Goal: Information Seeking & Learning: Learn about a topic

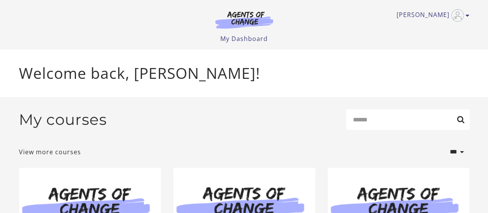
scroll to position [102, 0]
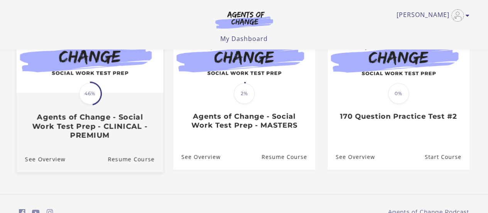
click at [94, 96] on span "46%" at bounding box center [90, 94] width 22 height 22
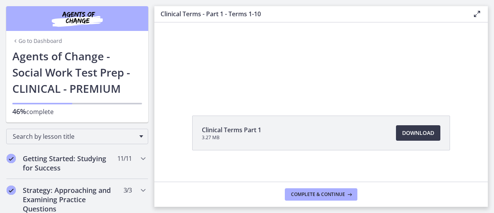
scroll to position [56, 0]
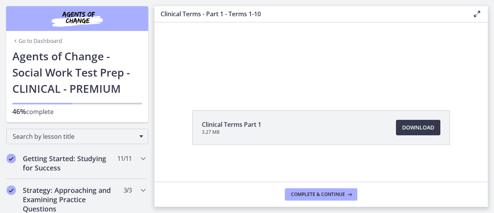
click at [196, 166] on div "Clinical Terms Part 1 3.27 MB Download Opens in a new window" at bounding box center [321, 146] width 270 height 72
click at [490, 138] on main "Clinical Terms - Part 1 - Terms 1-10 Enable fullscreen Clinical Terms Part 1 3.…" at bounding box center [324, 106] width 340 height 213
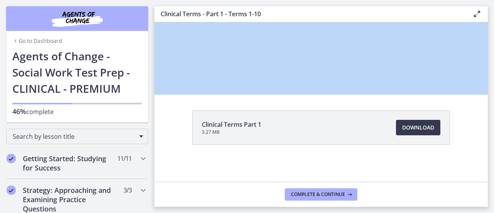
click at [490, 138] on main "Clinical Terms - Part 1 - Terms 1-10 Enable fullscreen Clinical Terms Part 1 3.…" at bounding box center [324, 106] width 340 height 213
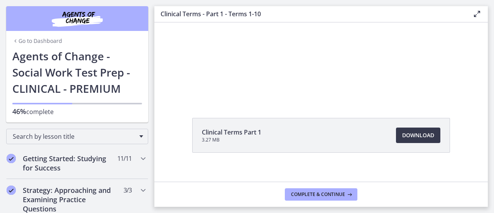
click at [459, 161] on div "Clinical Terms Part 1 3.27 MB Download Opens in a new window" at bounding box center [320, 154] width 333 height 72
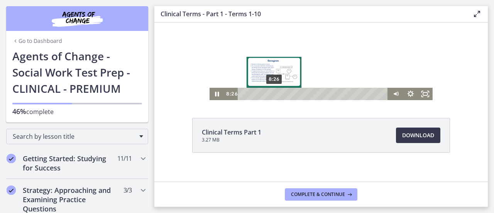
drag, startPoint x: 242, startPoint y: 92, endPoint x: 272, endPoint y: 95, distance: 30.2
click at [272, 95] on div "Playbar" at bounding box center [274, 94] width 4 height 4
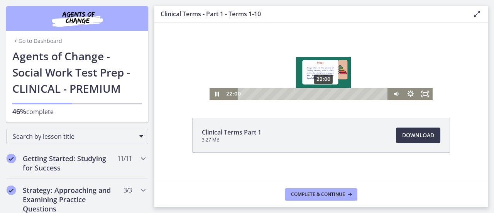
click at [323, 91] on div "22:00" at bounding box center [314, 94] width 142 height 12
click at [323, 91] on div "22:26" at bounding box center [314, 94] width 142 height 12
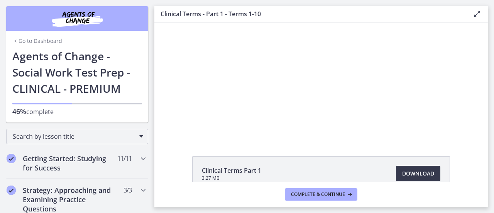
scroll to position [0, 0]
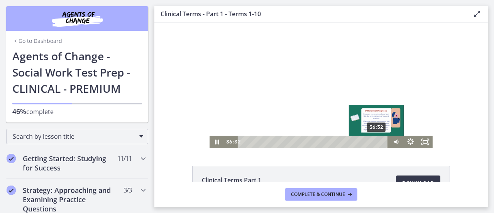
click at [374, 145] on div "36:32" at bounding box center [314, 141] width 142 height 12
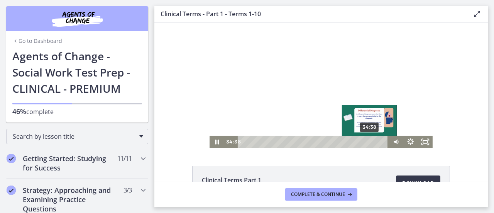
drag, startPoint x: 374, startPoint y: 141, endPoint x: 367, endPoint y: 141, distance: 7.7
click at [367, 141] on div "Playbar" at bounding box center [369, 142] width 4 height 4
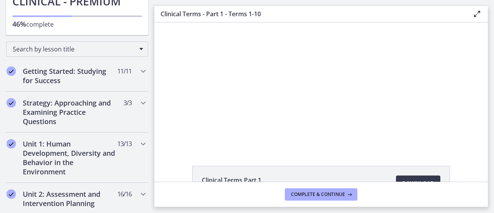
drag, startPoint x: 152, startPoint y: 45, endPoint x: 0, endPoint y: 48, distance: 151.7
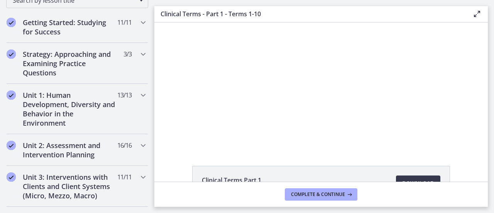
click at [155, 72] on div "Click for sound @keyframes VOLUME_SMALL_WAVE_FLASH { 0% { opacity: 0; } 33% { o…" at bounding box center [320, 84] width 333 height 125
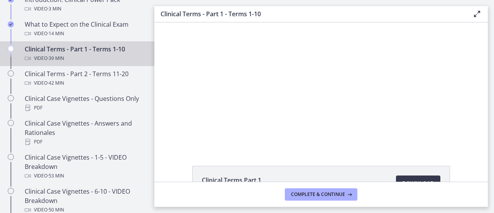
scroll to position [422, 0]
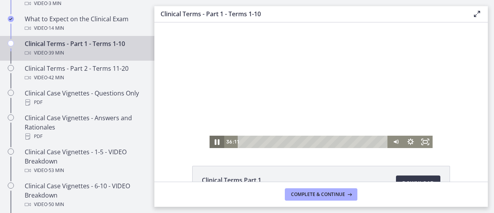
click at [215, 141] on icon "Pause" at bounding box center [217, 142] width 5 height 6
click at [215, 143] on icon "Play Video" at bounding box center [217, 141] width 15 height 12
click at [215, 143] on icon "Pause" at bounding box center [217, 141] width 4 height 5
click at [215, 143] on icon "Play Video" at bounding box center [217, 141] width 15 height 12
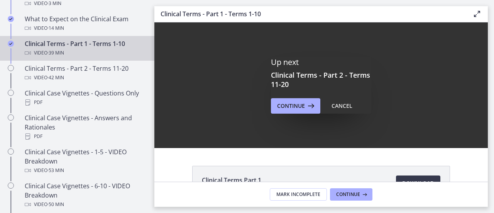
scroll to position [0, 0]
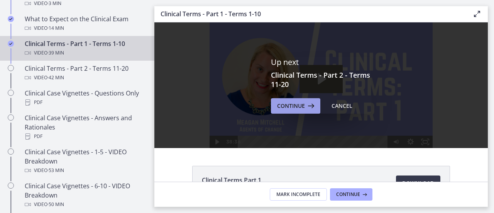
click at [295, 107] on span "Continue" at bounding box center [291, 105] width 28 height 9
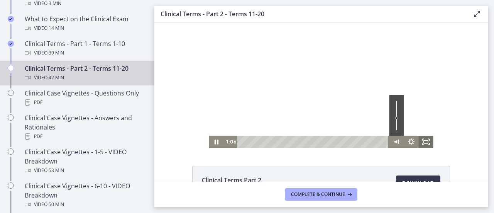
click at [423, 144] on icon "Fullscreen" at bounding box center [425, 141] width 15 height 12
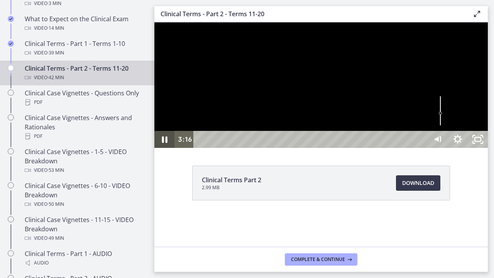
click at [165, 148] on icon "Pause" at bounding box center [164, 139] width 20 height 17
click at [167, 144] on icon "Play Video" at bounding box center [165, 139] width 6 height 8
drag, startPoint x: 597, startPoint y: 259, endPoint x: 599, endPoint y: 253, distance: 6.5
click at [441, 104] on div "Volume" at bounding box center [437, 100] width 7 height 7
drag, startPoint x: 598, startPoint y: 254, endPoint x: 596, endPoint y: 239, distance: 15.2
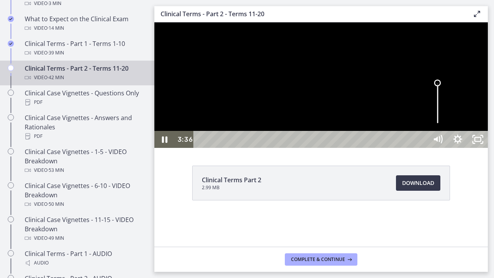
click at [441, 86] on div "Volume" at bounding box center [437, 82] width 7 height 7
drag, startPoint x: 596, startPoint y: 239, endPoint x: 596, endPoint y: 250, distance: 10.4
click at [441, 105] on div "Volume" at bounding box center [437, 101] width 7 height 7
click at [441, 101] on div "Volume" at bounding box center [437, 97] width 7 height 7
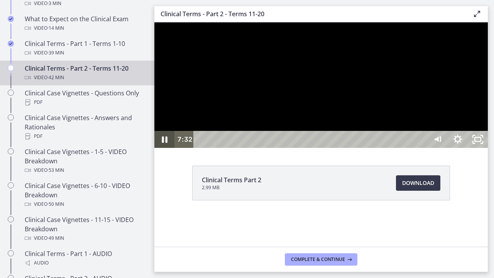
click at [164, 148] on icon "Pause" at bounding box center [164, 139] width 20 height 17
click at [166, 143] on icon "Play Video" at bounding box center [164, 139] width 5 height 7
click at [166, 150] on icon "Pause" at bounding box center [164, 139] width 24 height 20
click at [166, 150] on icon "Play Video" at bounding box center [165, 139] width 24 height 20
click at [379, 148] on div at bounding box center [320, 84] width 333 height 125
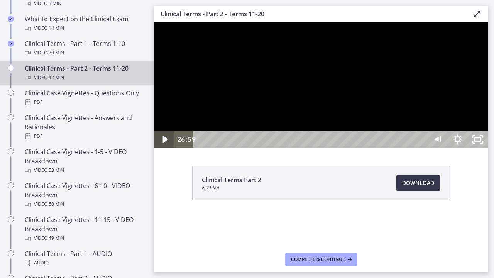
click at [163, 143] on icon "Play Video" at bounding box center [164, 139] width 5 height 7
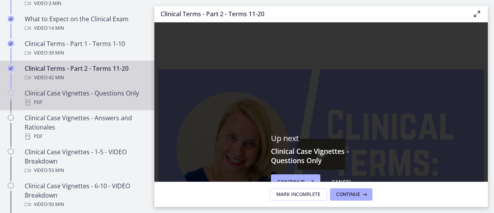
click at [96, 103] on div "Clinical Case Vignettes - Questions Only PDF" at bounding box center [85, 97] width 120 height 19
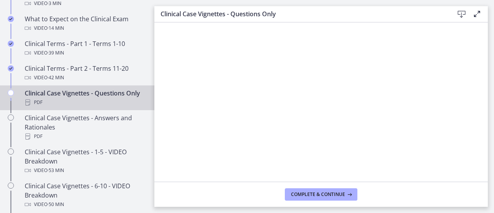
click at [485, 182] on footer "Complete & continue" at bounding box center [320, 193] width 333 height 25
